Goal: Check status: Check status

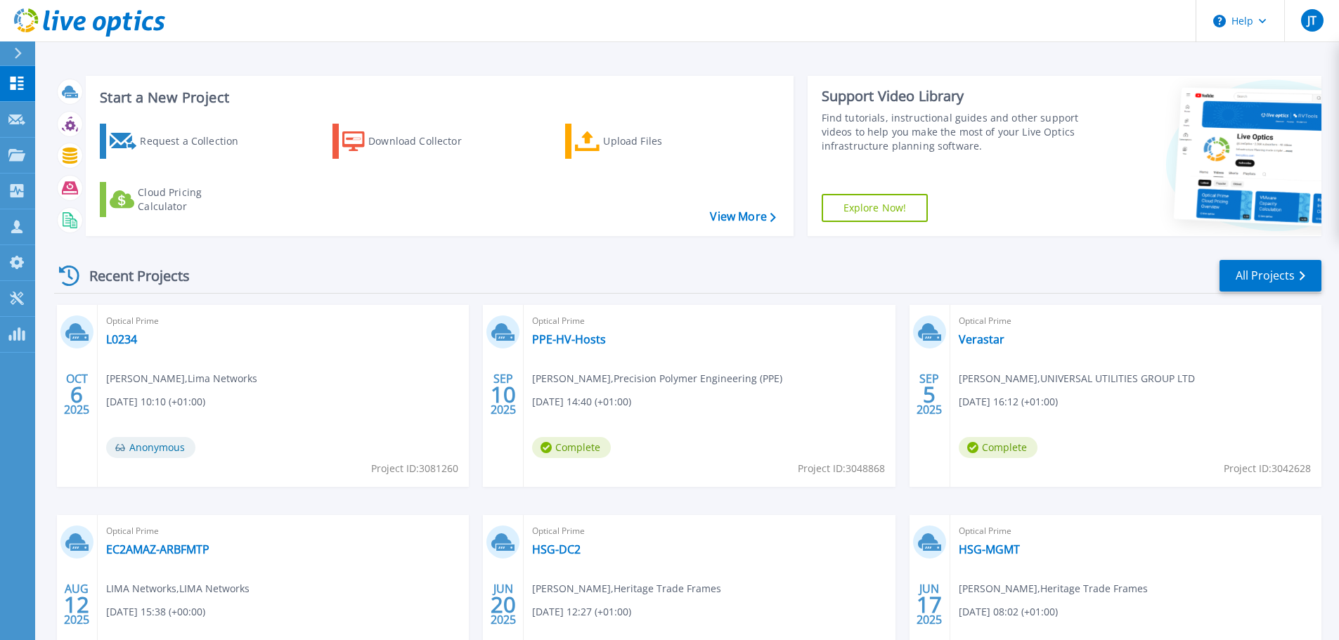
click at [127, 349] on div "Optical Prime L0234 Justin Taylor , Lima Networks 10/06/2025, 10:10 (+01:00) An…" at bounding box center [283, 396] width 371 height 182
click at [119, 339] on link "L0234" at bounding box center [121, 339] width 31 height 14
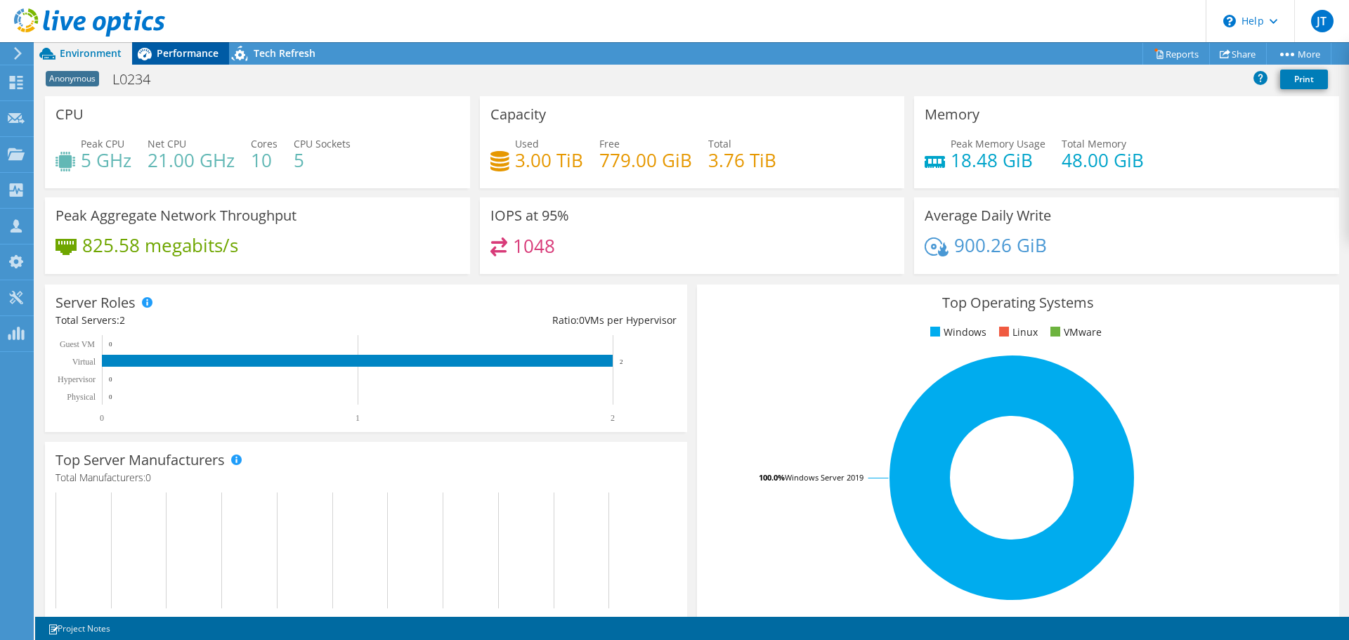
click at [195, 44] on div "Performance" at bounding box center [180, 53] width 97 height 22
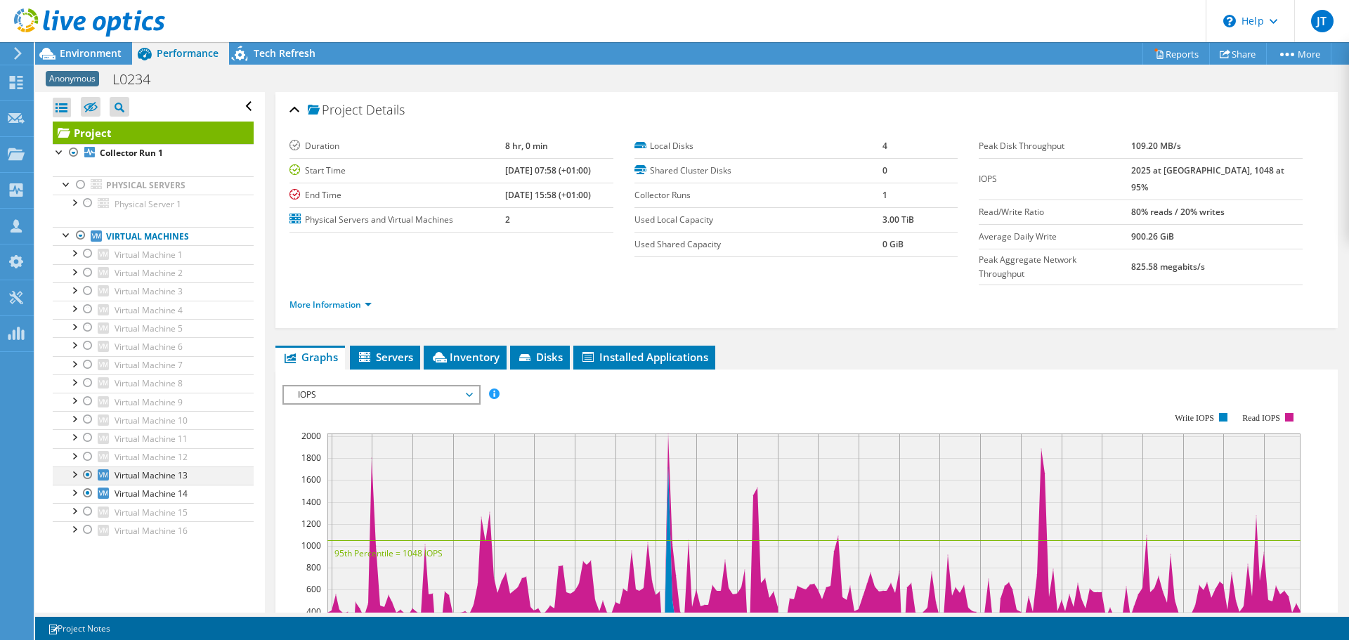
click at [85, 476] on div at bounding box center [88, 475] width 14 height 17
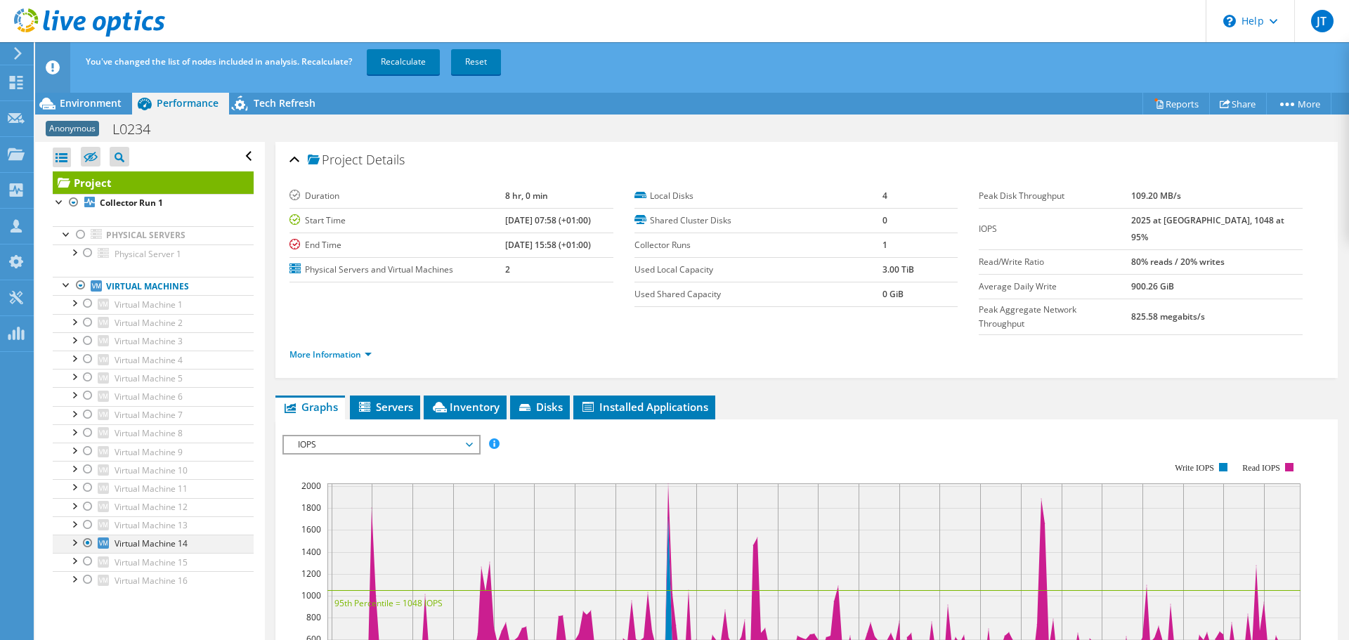
click at [86, 541] on div at bounding box center [88, 543] width 14 height 17
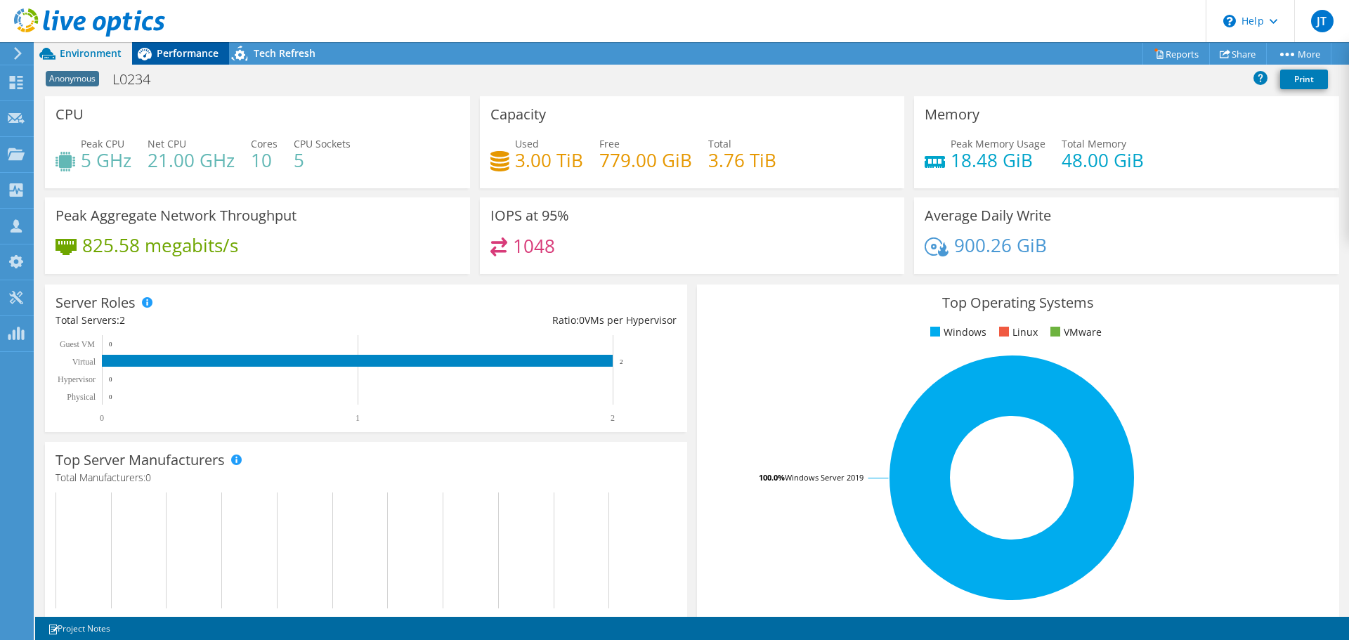
click at [181, 46] on div "Performance" at bounding box center [180, 53] width 97 height 22
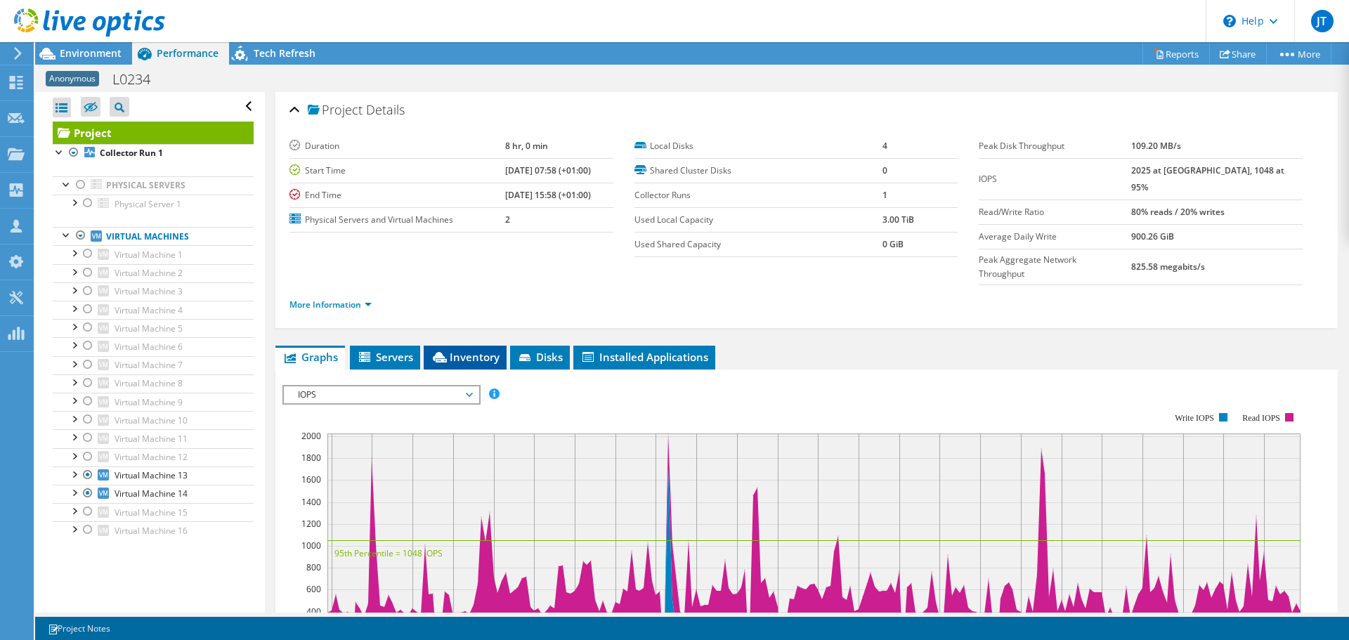
click at [484, 350] on span "Inventory" at bounding box center [465, 357] width 69 height 14
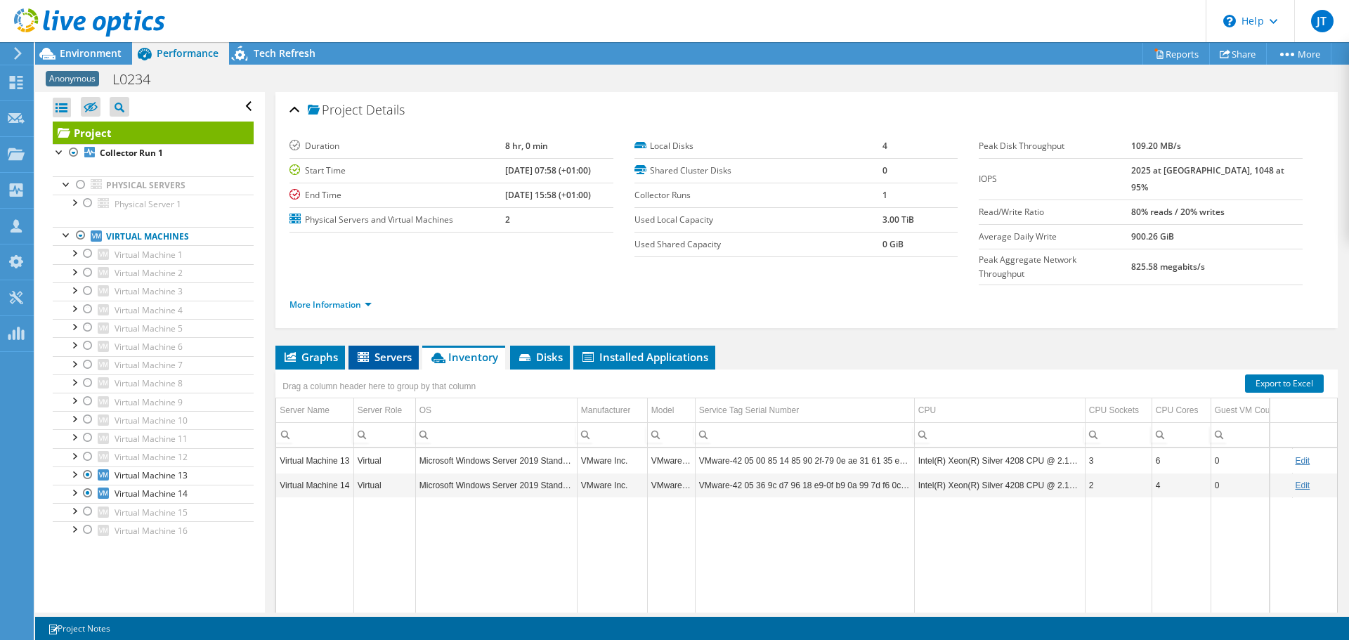
click at [396, 350] on span "Servers" at bounding box center [384, 357] width 56 height 14
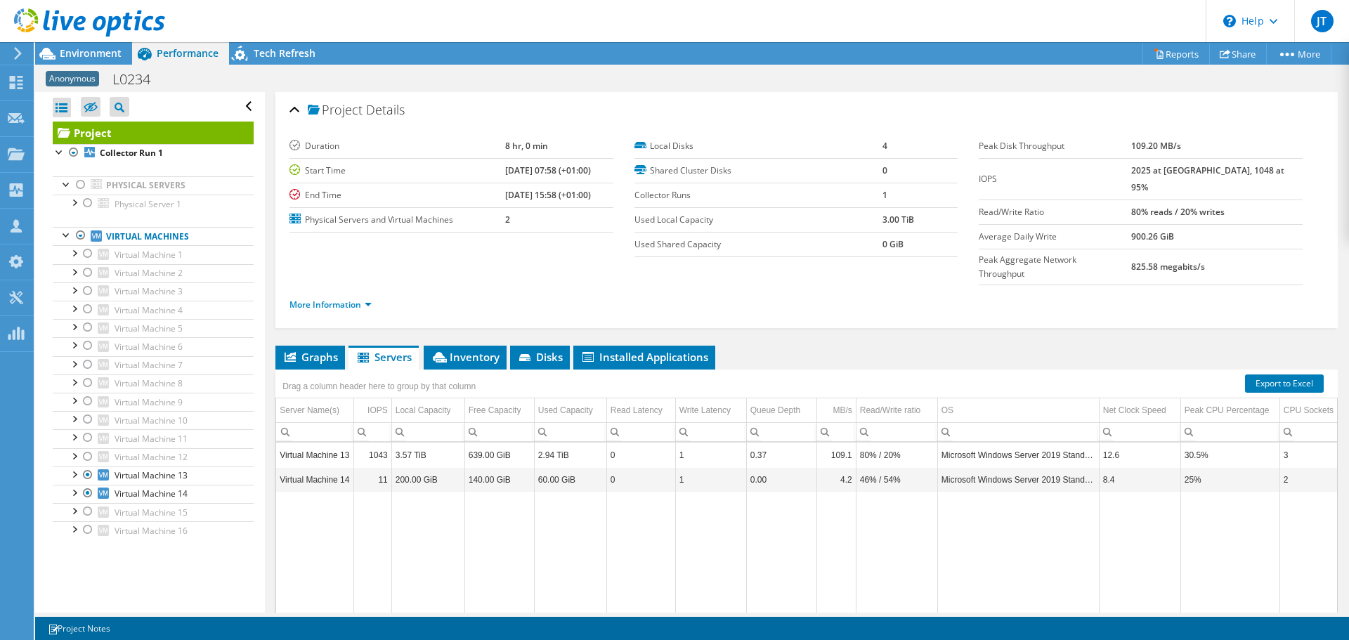
click at [74, 78] on span "Anonymous" at bounding box center [72, 78] width 53 height 15
click at [20, 46] on div at bounding box center [82, 23] width 165 height 47
click at [13, 53] on icon at bounding box center [18, 53] width 11 height 13
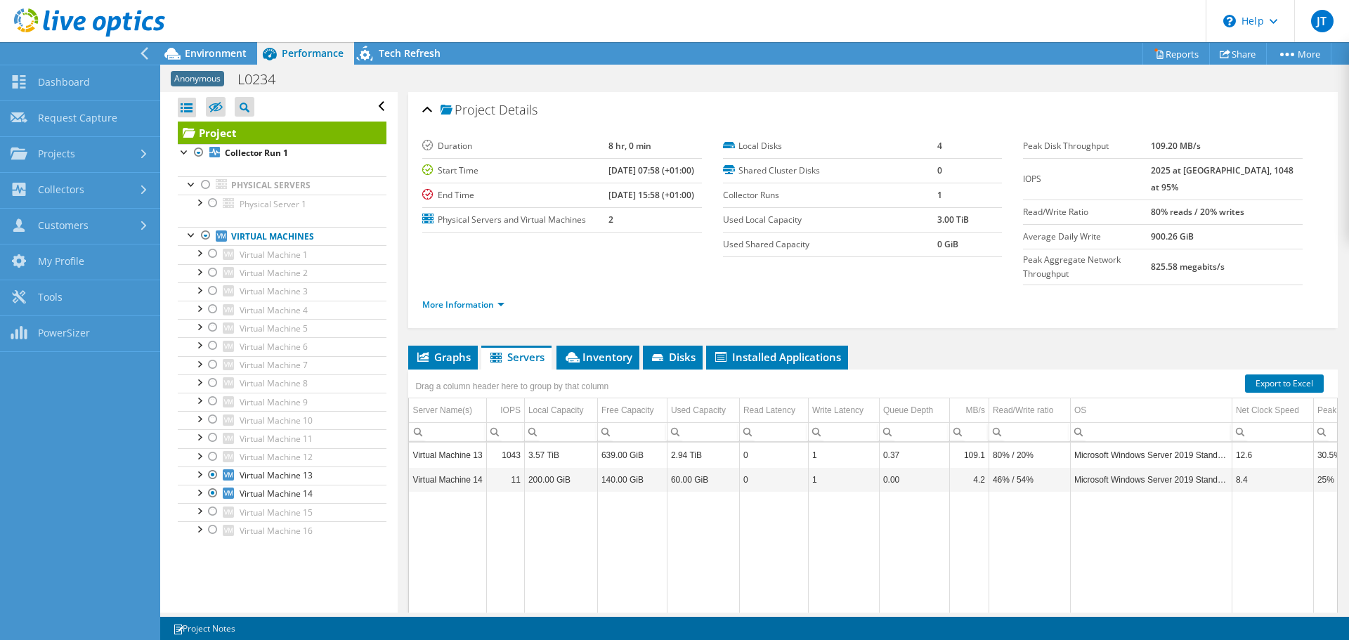
click at [144, 23] on use at bounding box center [89, 22] width 151 height 28
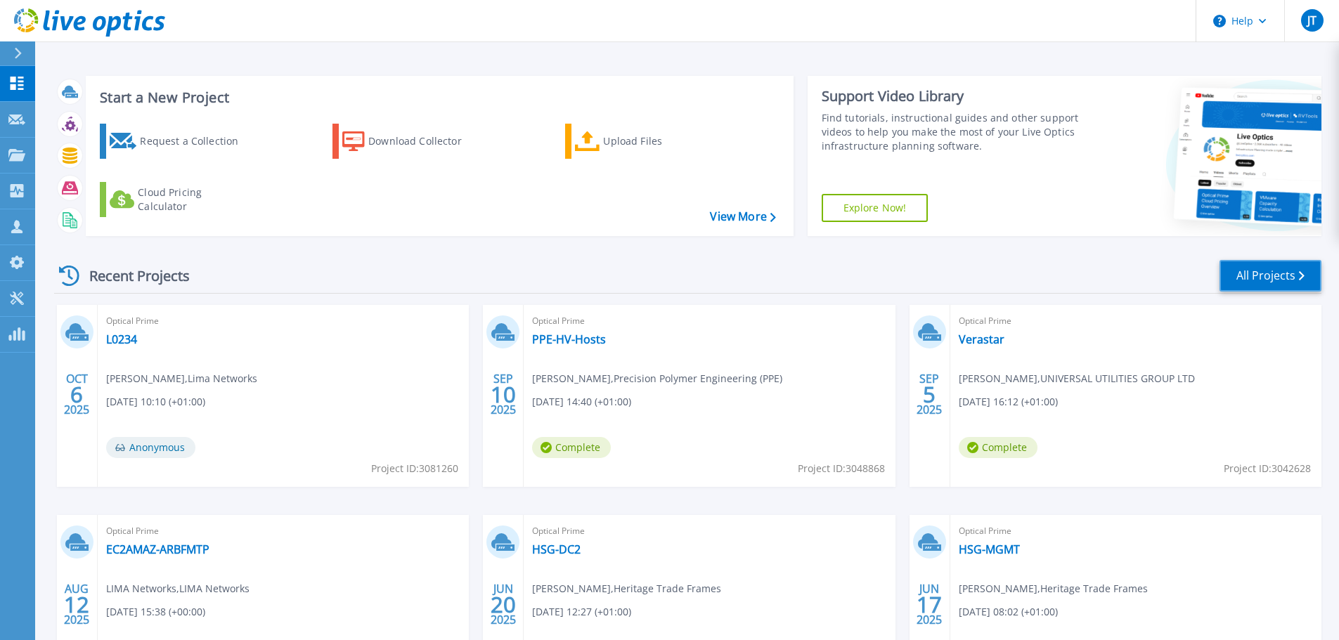
click at [1250, 267] on link "All Projects" at bounding box center [1270, 276] width 102 height 32
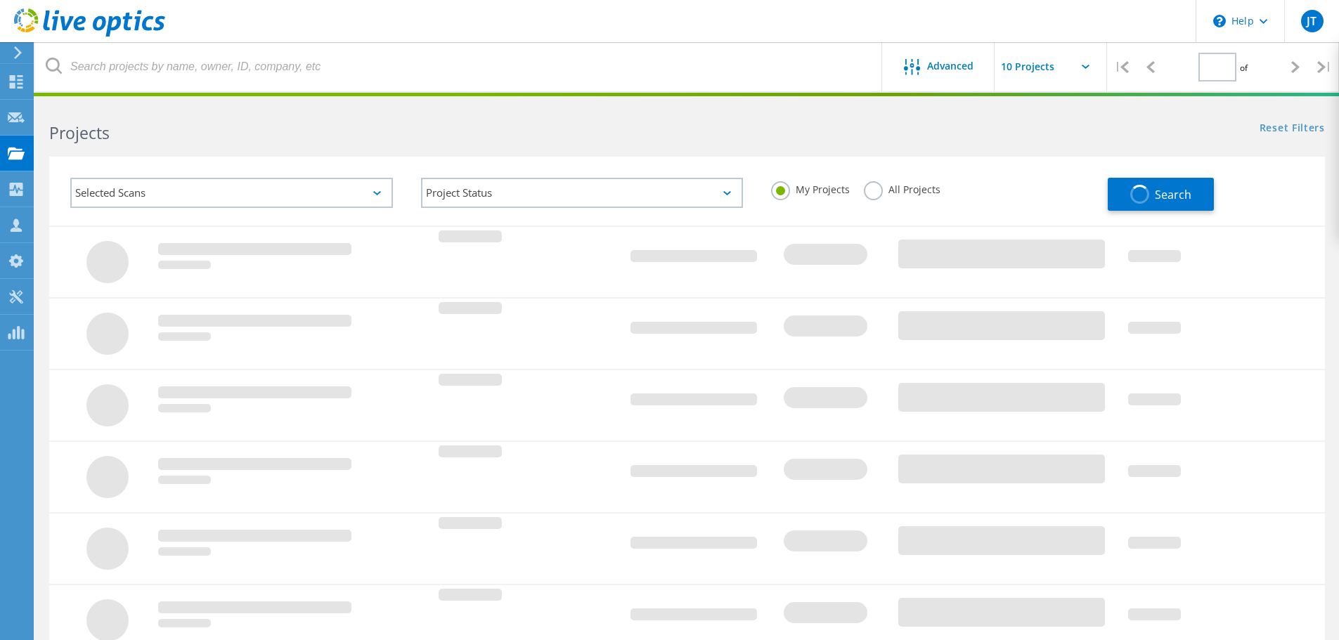
type input "1"
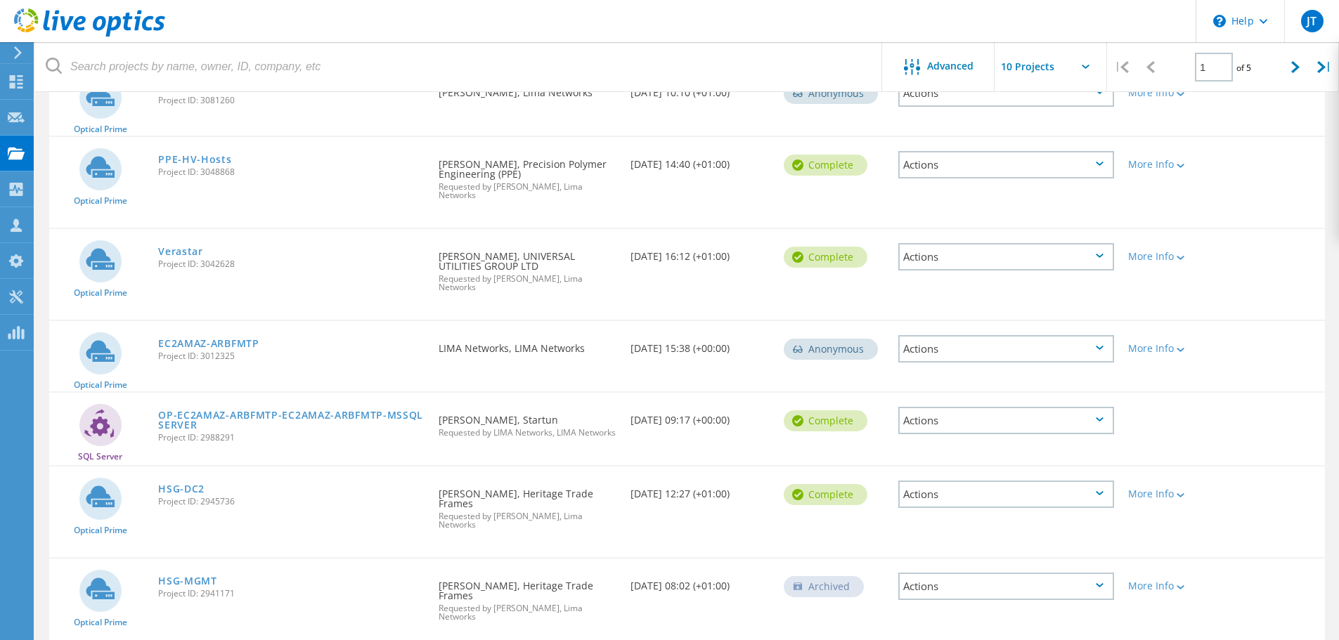
scroll to position [299, 0]
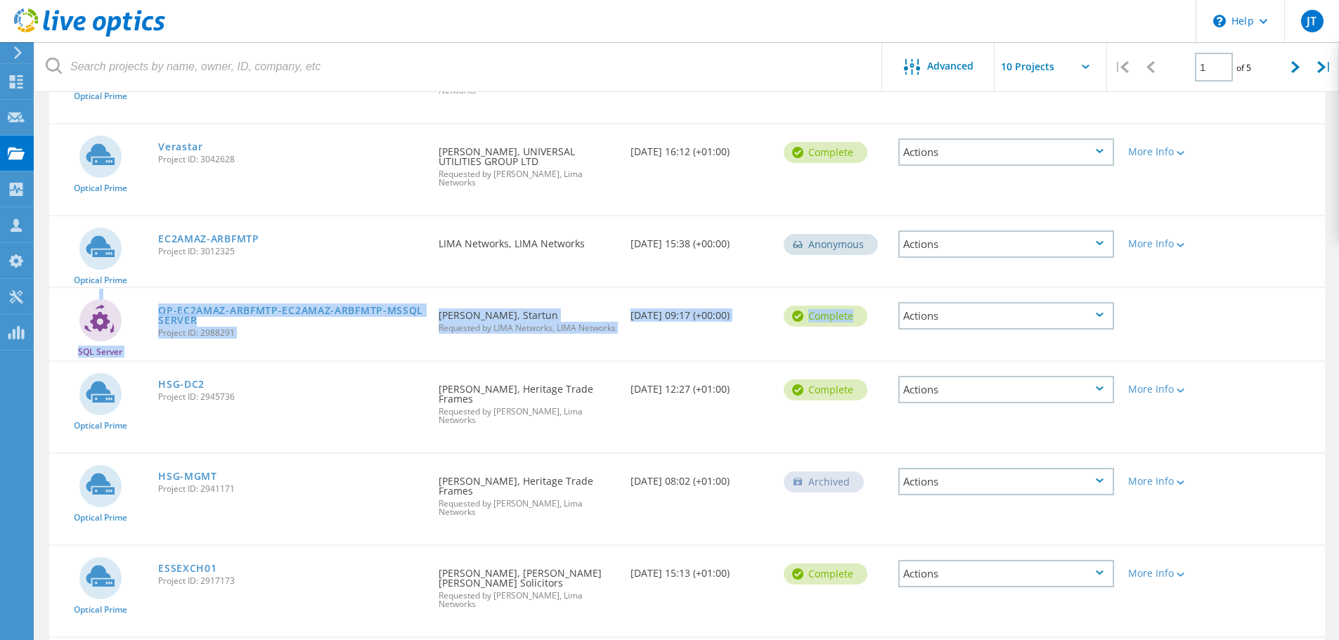
drag, startPoint x: 1333, startPoint y: 247, endPoint x: 1332, endPoint y: 317, distance: 69.6
click at [1332, 317] on div "Project Name Owner Date Created Status Actions Optical Prime L0234 Project ID: …" at bounding box center [687, 381] width 1304 height 908
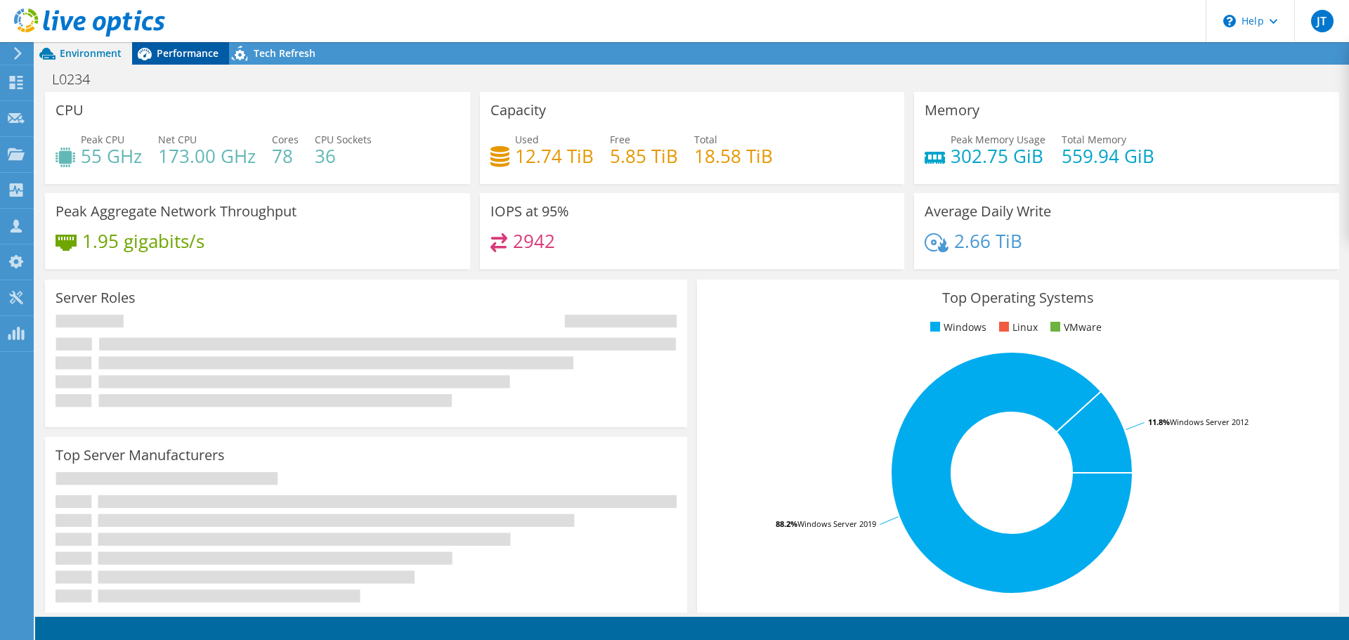
click at [198, 50] on span "Performance" at bounding box center [188, 52] width 62 height 13
